Goal: Transaction & Acquisition: Purchase product/service

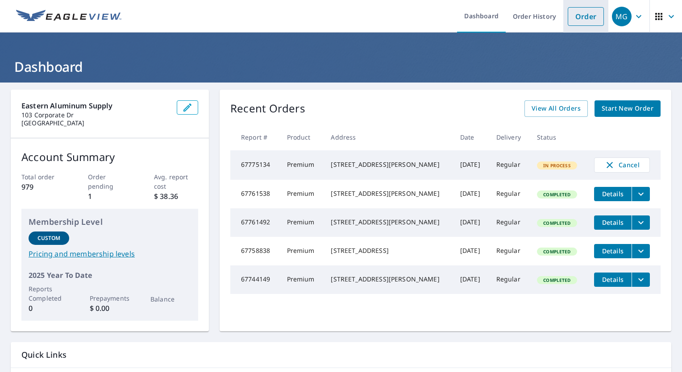
click at [585, 23] on link "Order" at bounding box center [586, 16] width 36 height 19
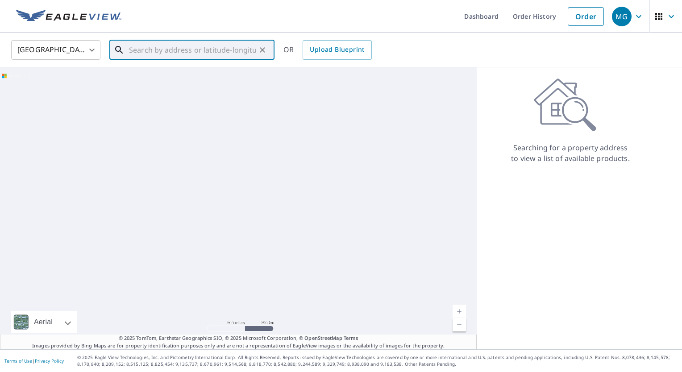
click at [170, 51] on input "text" at bounding box center [192, 50] width 127 height 25
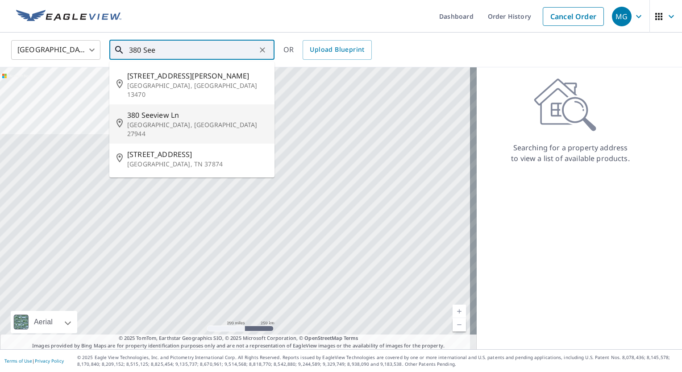
click at [149, 121] on p "[GEOGRAPHIC_DATA], [GEOGRAPHIC_DATA] 27944" at bounding box center [197, 130] width 140 height 18
type input "[STREET_ADDRESS]"
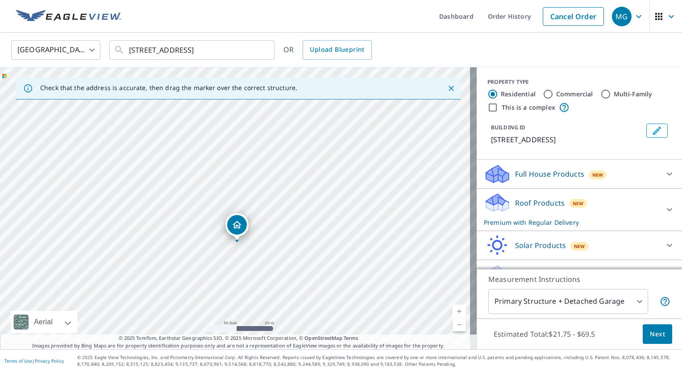
click at [651, 333] on span "Next" at bounding box center [657, 334] width 15 height 11
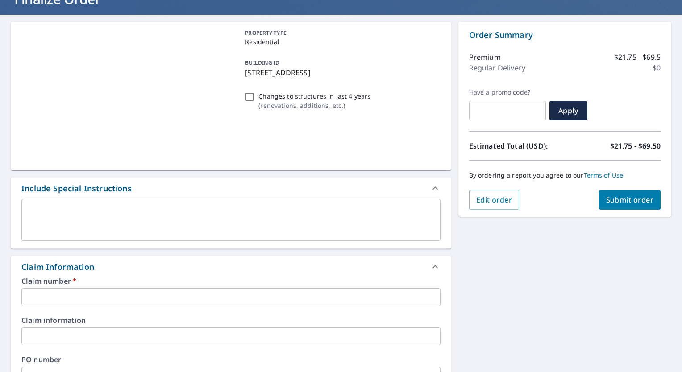
scroll to position [134, 0]
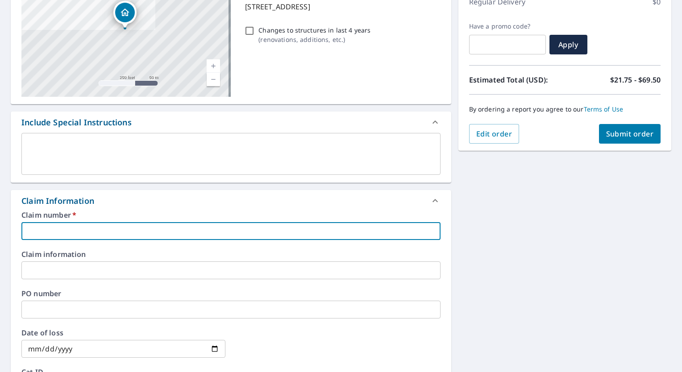
click at [47, 236] on input "text" at bounding box center [230, 231] width 419 height 18
type input "[PERSON_NAME]- Seeview"
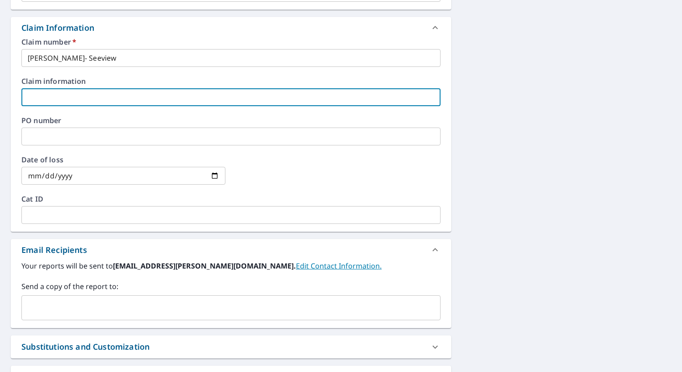
scroll to position [357, 0]
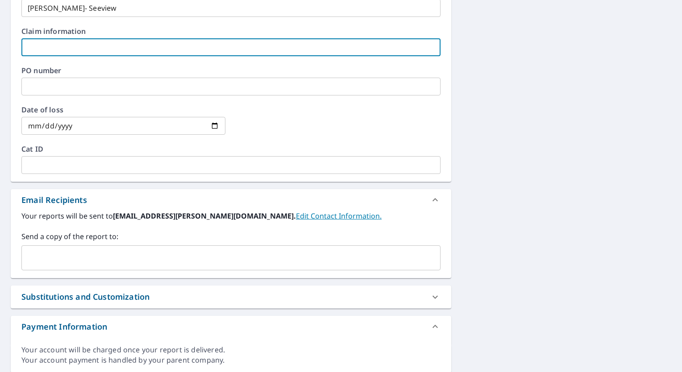
click at [39, 262] on input "text" at bounding box center [224, 258] width 398 height 17
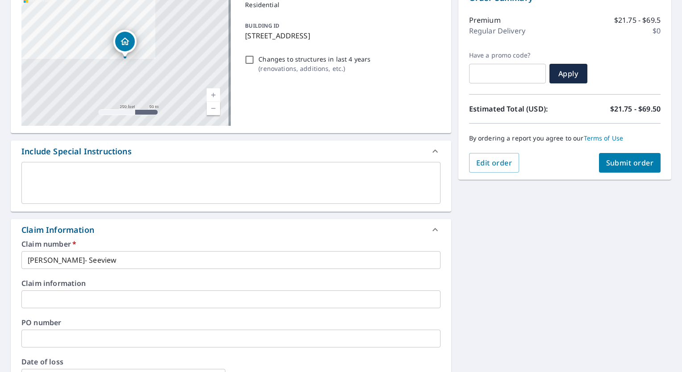
scroll to position [89, 0]
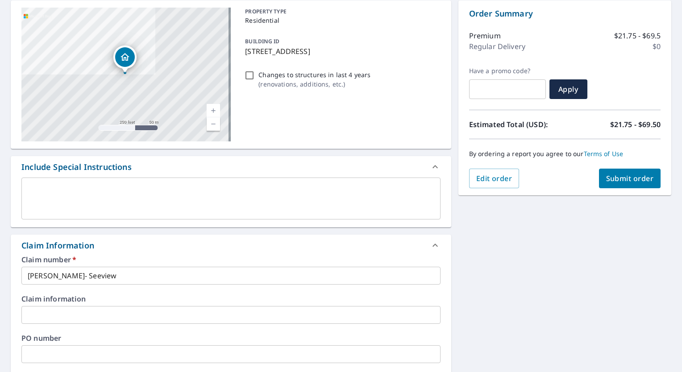
type input "[EMAIL_ADDRESS][DOMAIN_NAME]"
click at [634, 183] on span "Submit order" at bounding box center [630, 179] width 48 height 10
